Goal: Navigation & Orientation: Find specific page/section

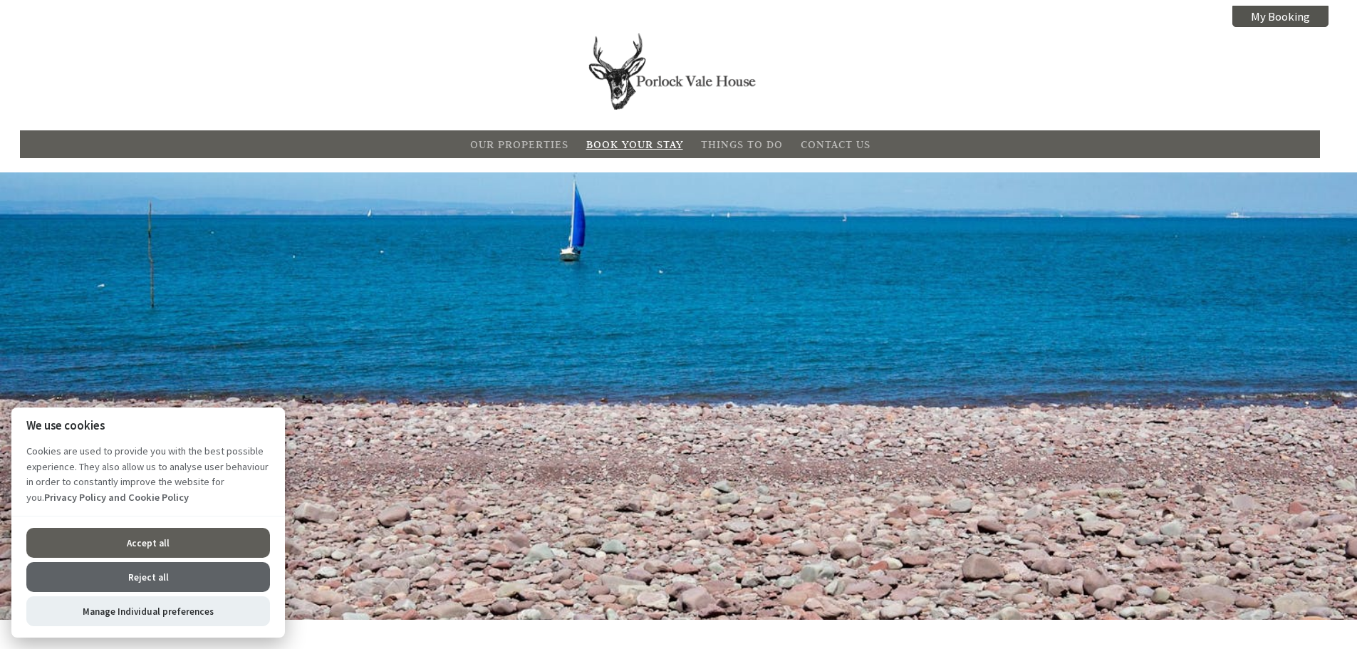
click at [635, 145] on link "Book Your Stay" at bounding box center [634, 144] width 97 height 14
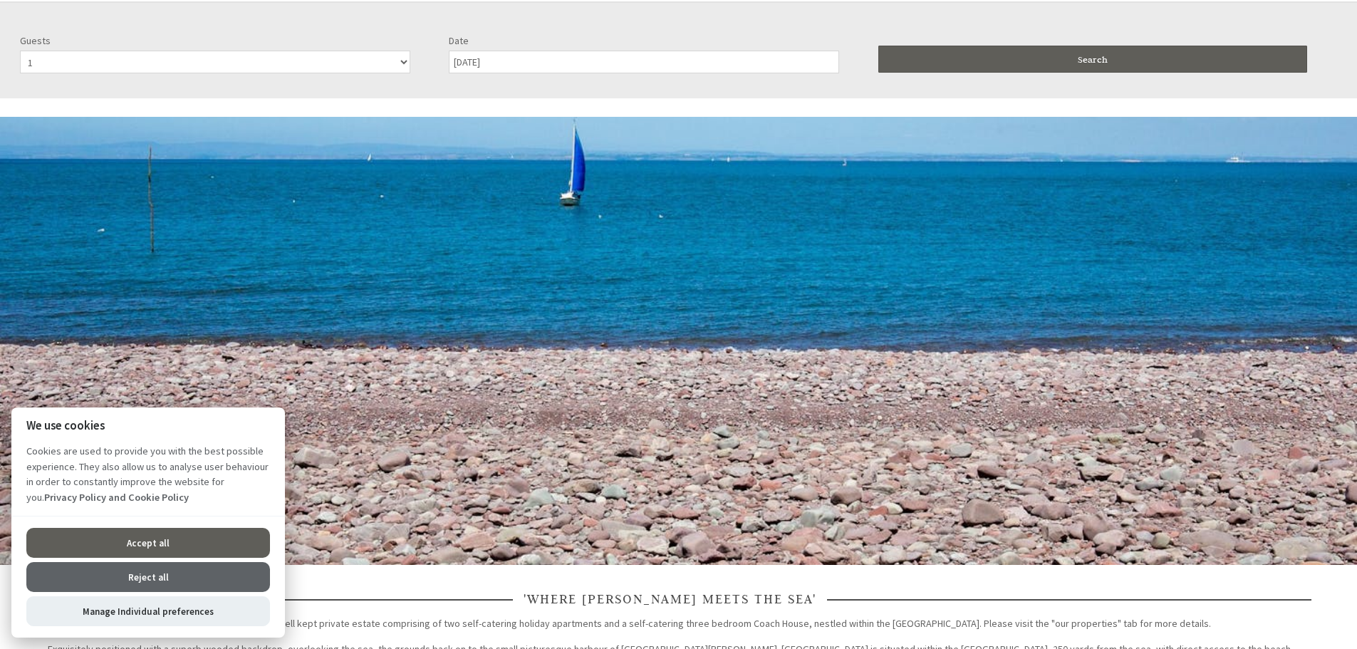
scroll to position [172, 0]
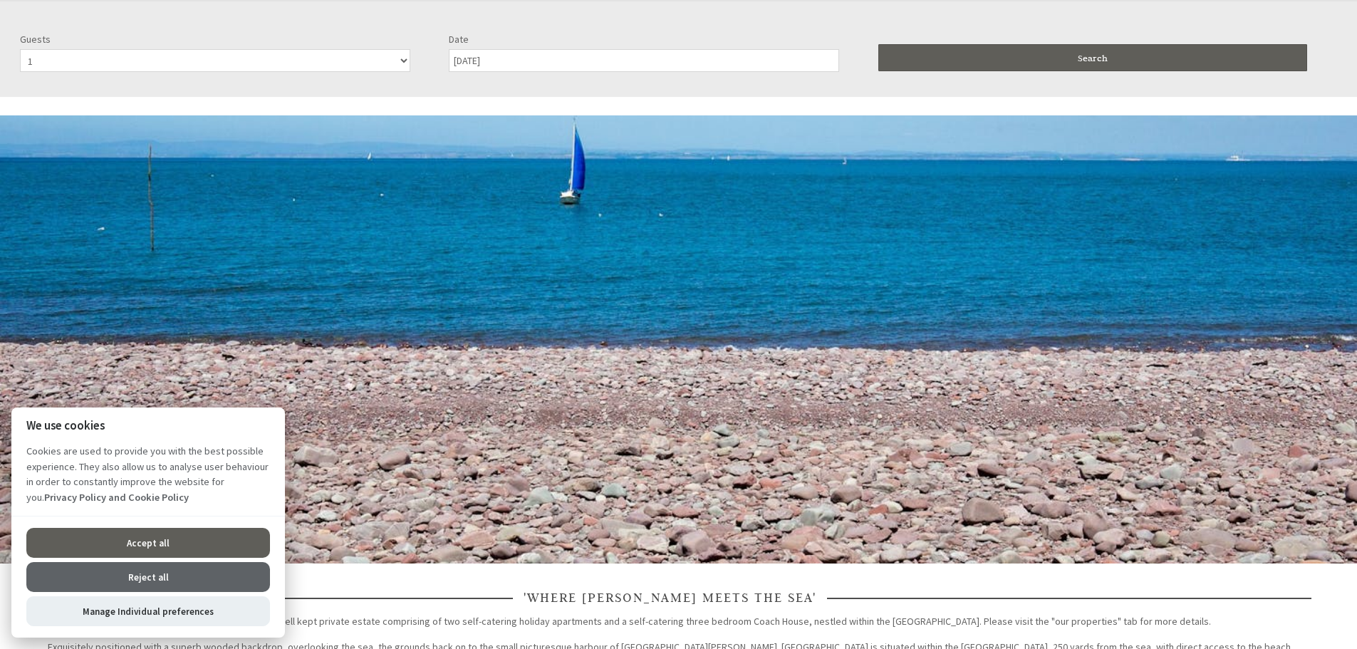
click at [162, 573] on button "Reject all" at bounding box center [148, 577] width 244 height 30
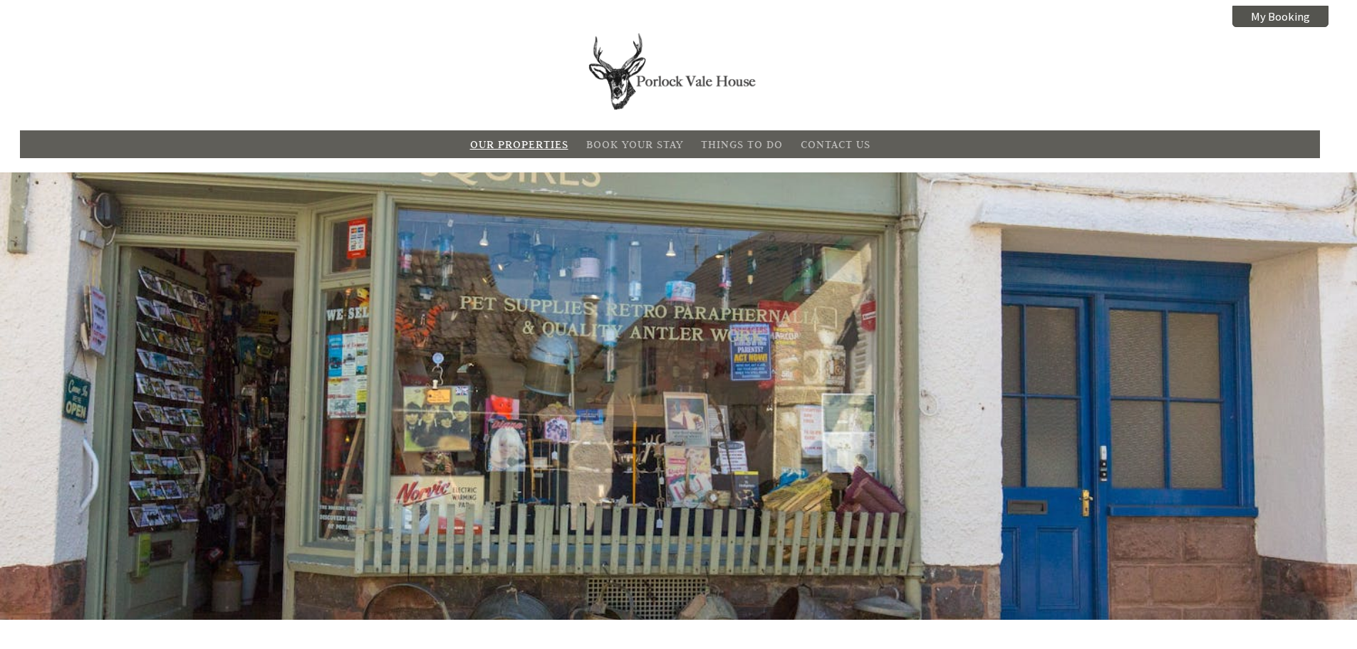
click at [546, 142] on link "Our Properties" at bounding box center [519, 144] width 98 height 14
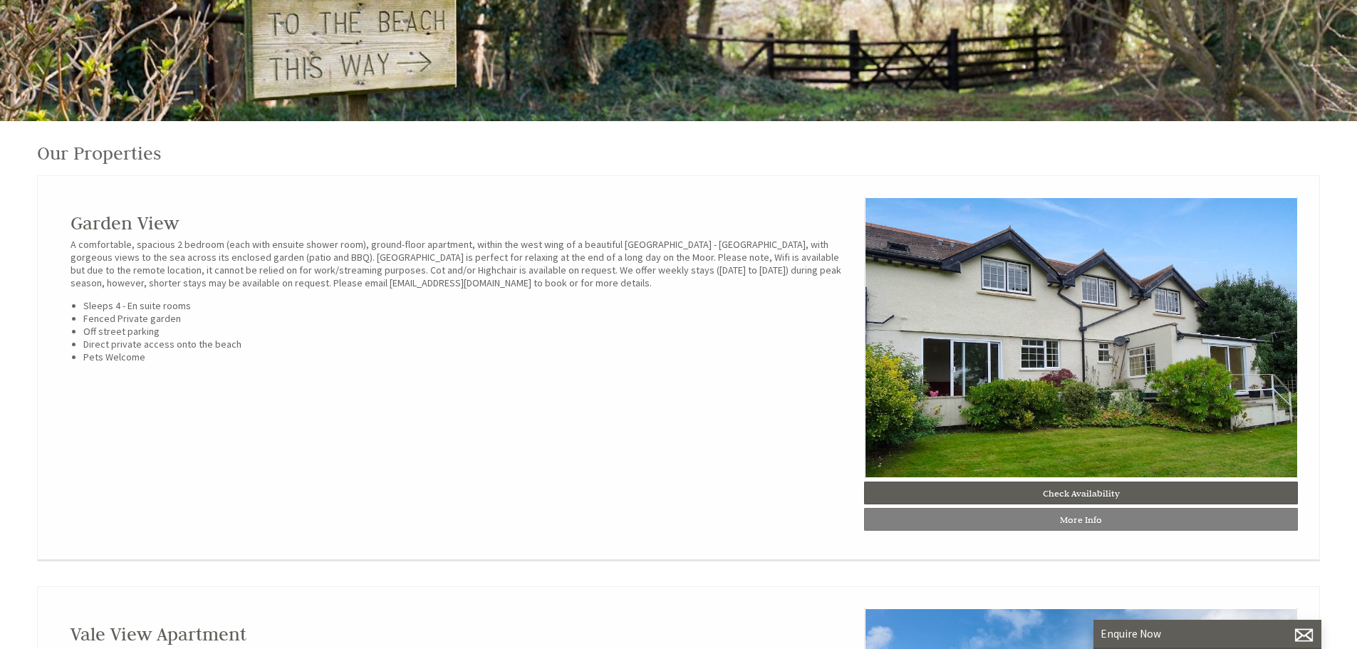
scroll to position [285, 0]
